Goal: Book appointment/travel/reservation

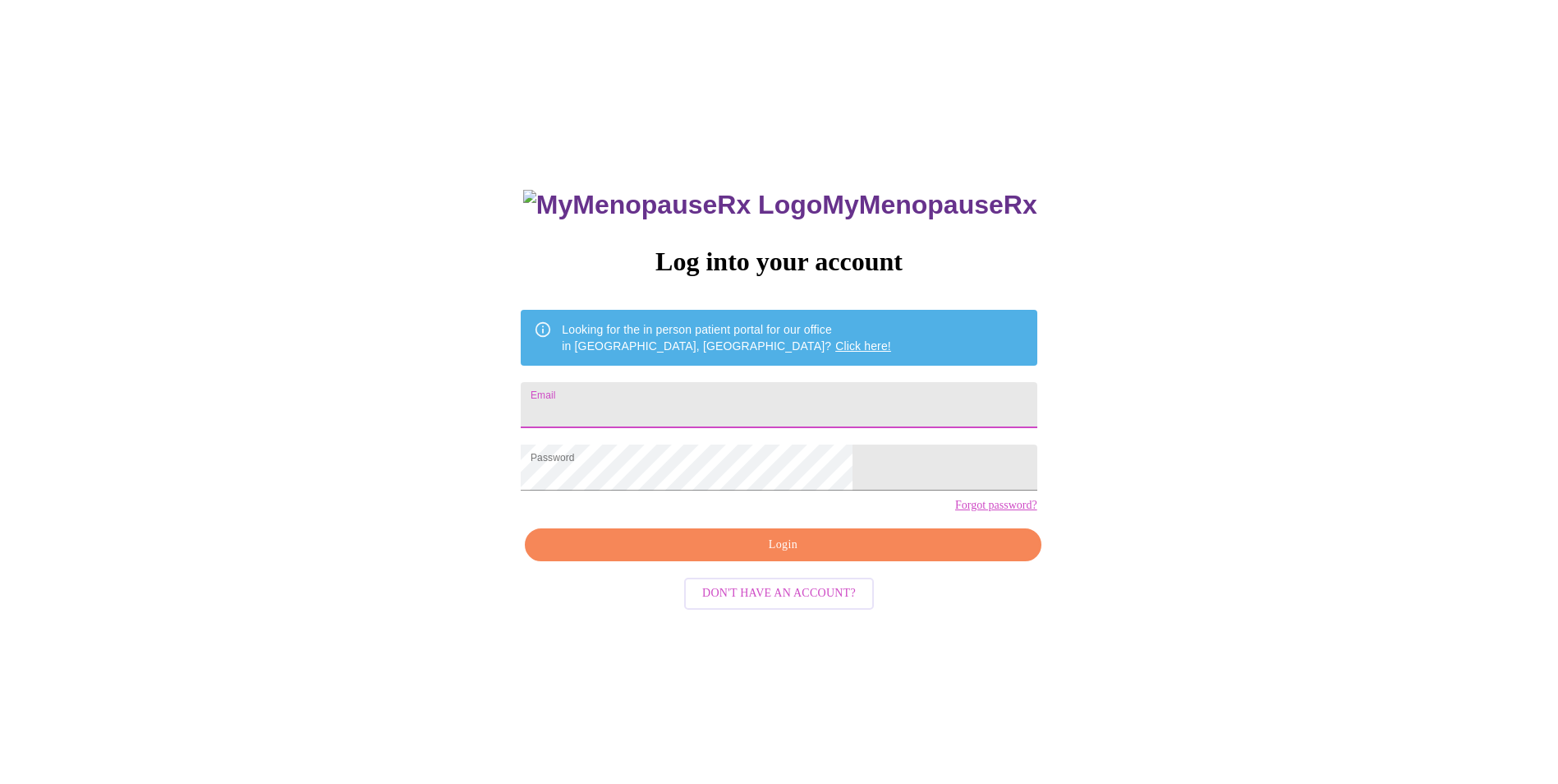
click at [688, 398] on input "Email" at bounding box center [779, 405] width 516 height 46
type input "giastraube@gmail.com"
click at [759, 555] on span "Login" at bounding box center [782, 544] width 478 height 21
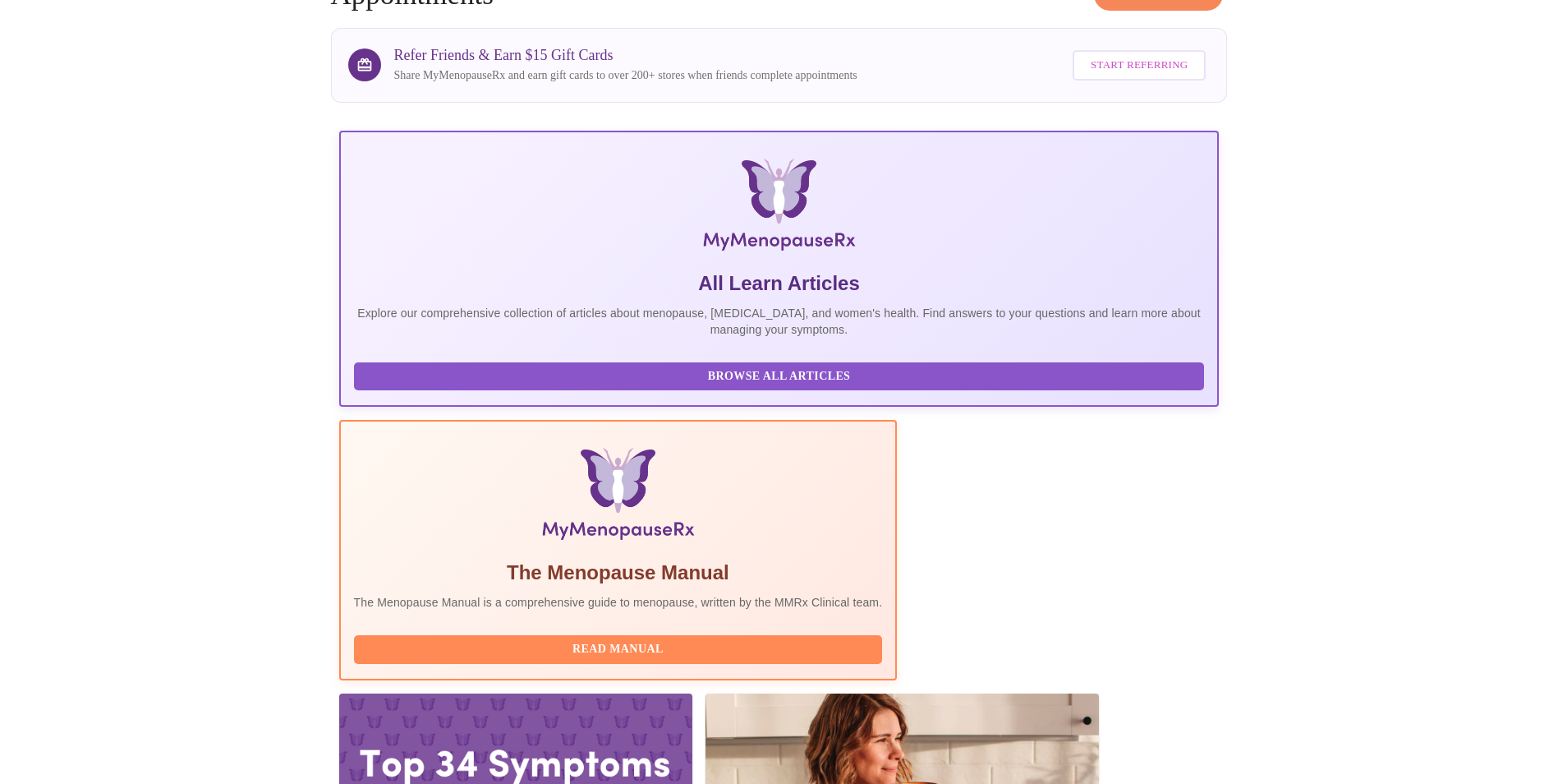
scroll to position [116, 0]
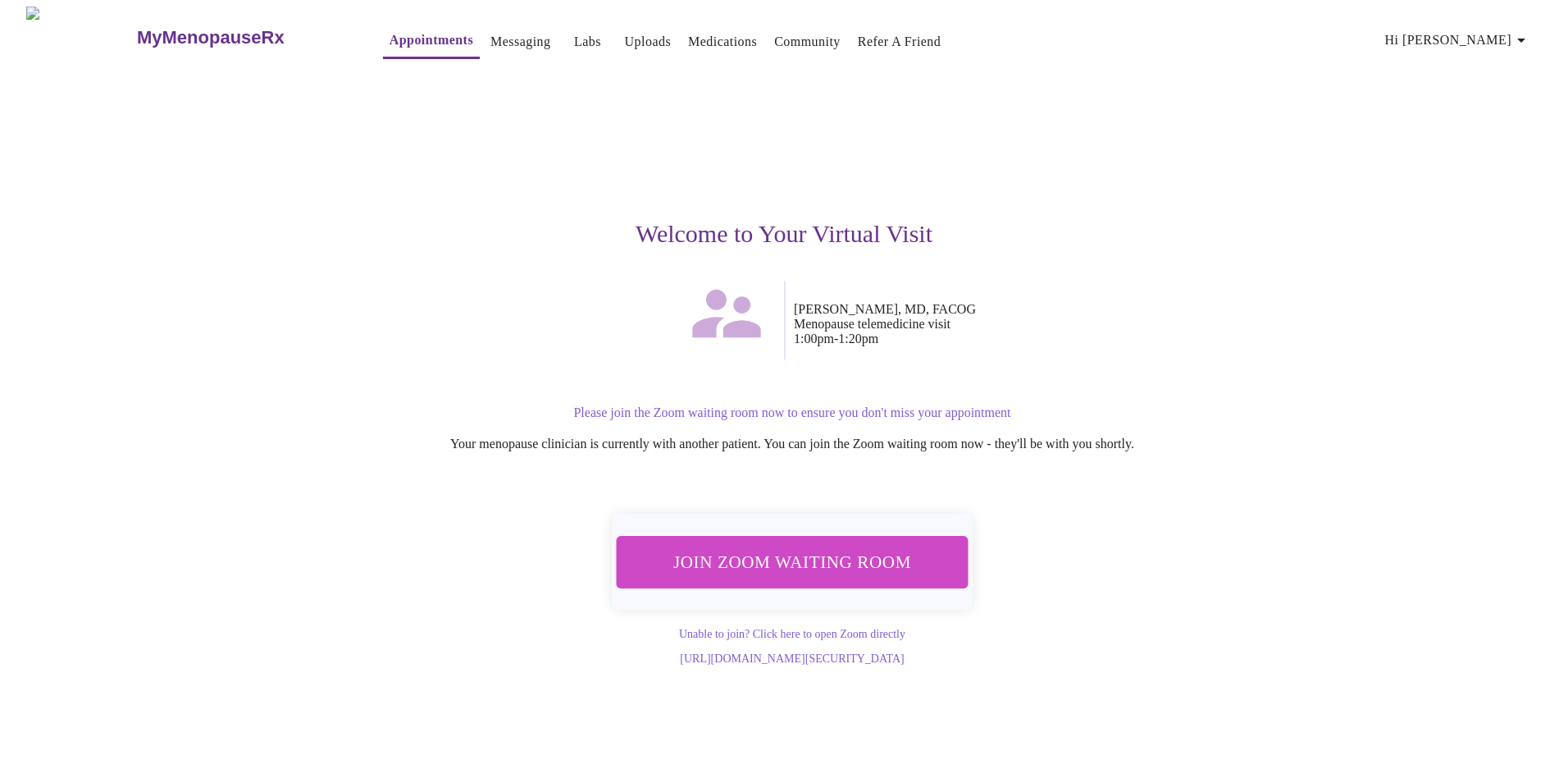
click at [825, 570] on span "Join Zoom Waiting Room" at bounding box center [793, 561] width 309 height 30
